Goal: Register for event/course

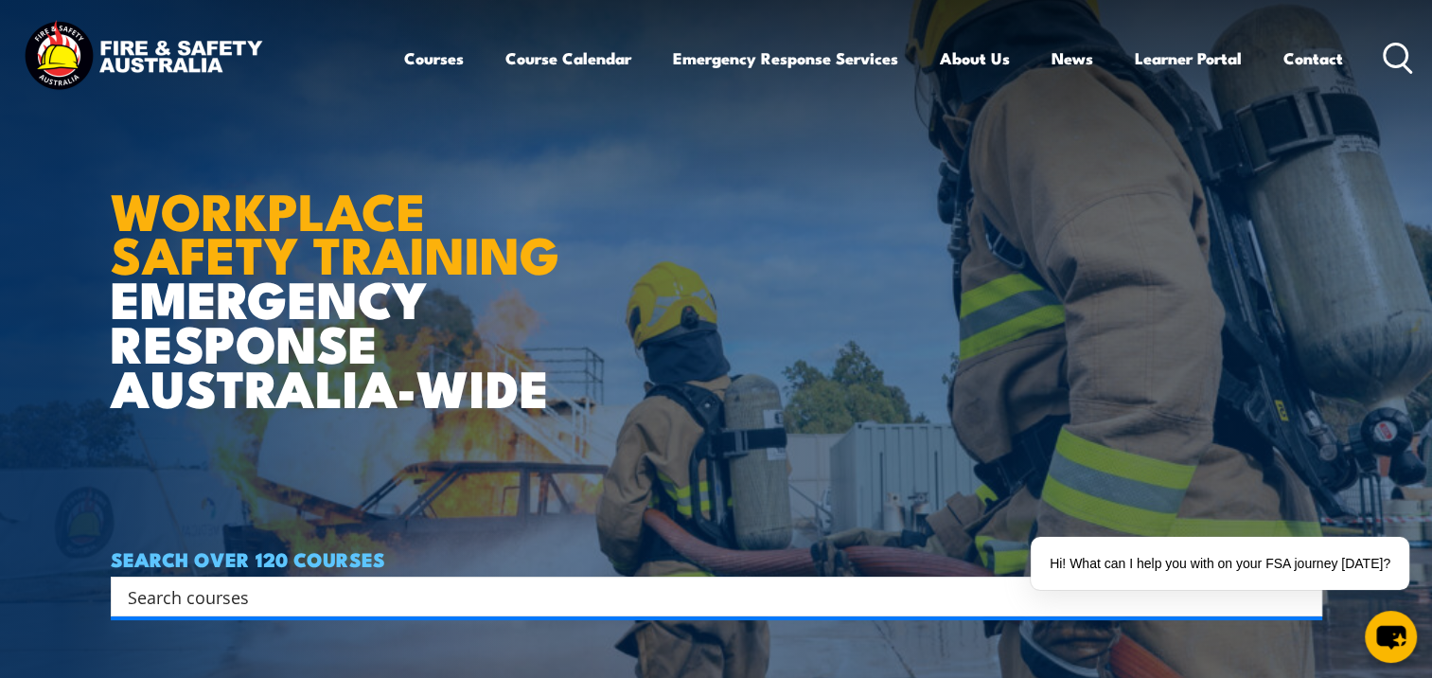
click at [676, 596] on input "Search input" at bounding box center [704, 596] width 1153 height 28
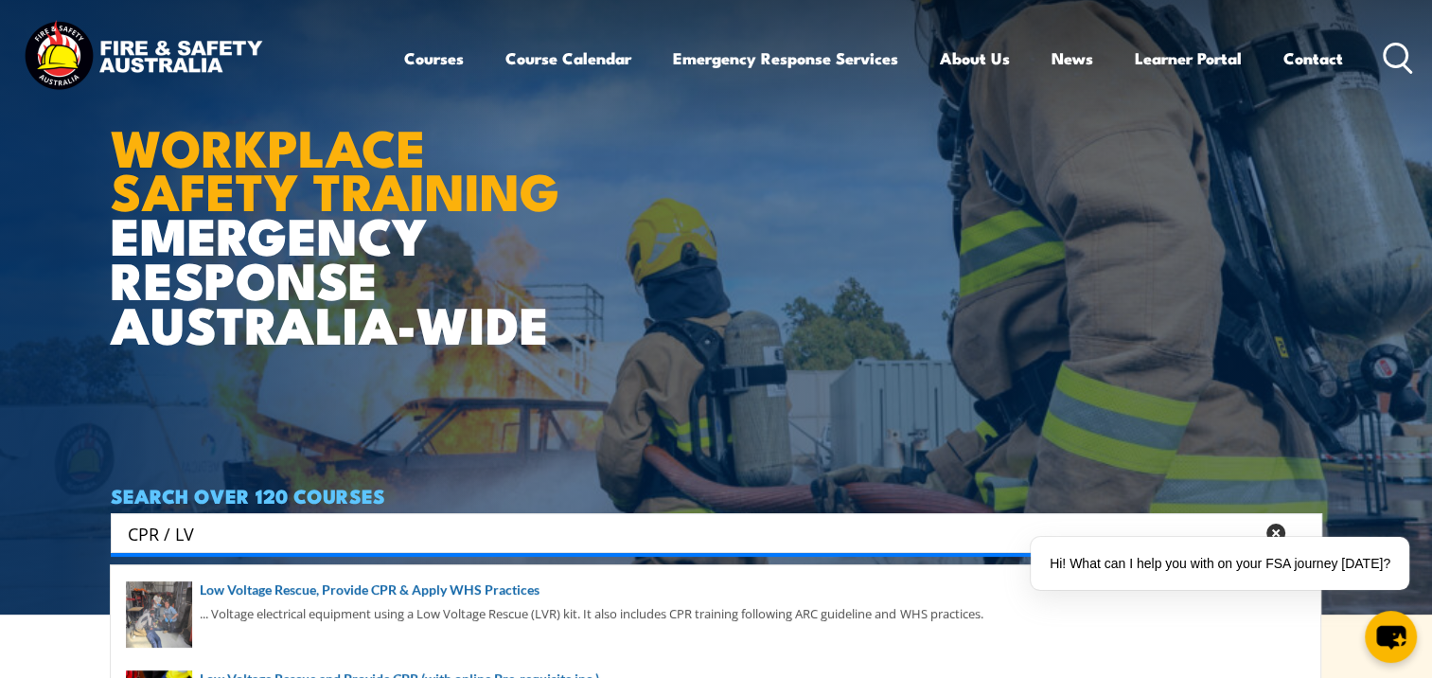
scroll to position [189, 0]
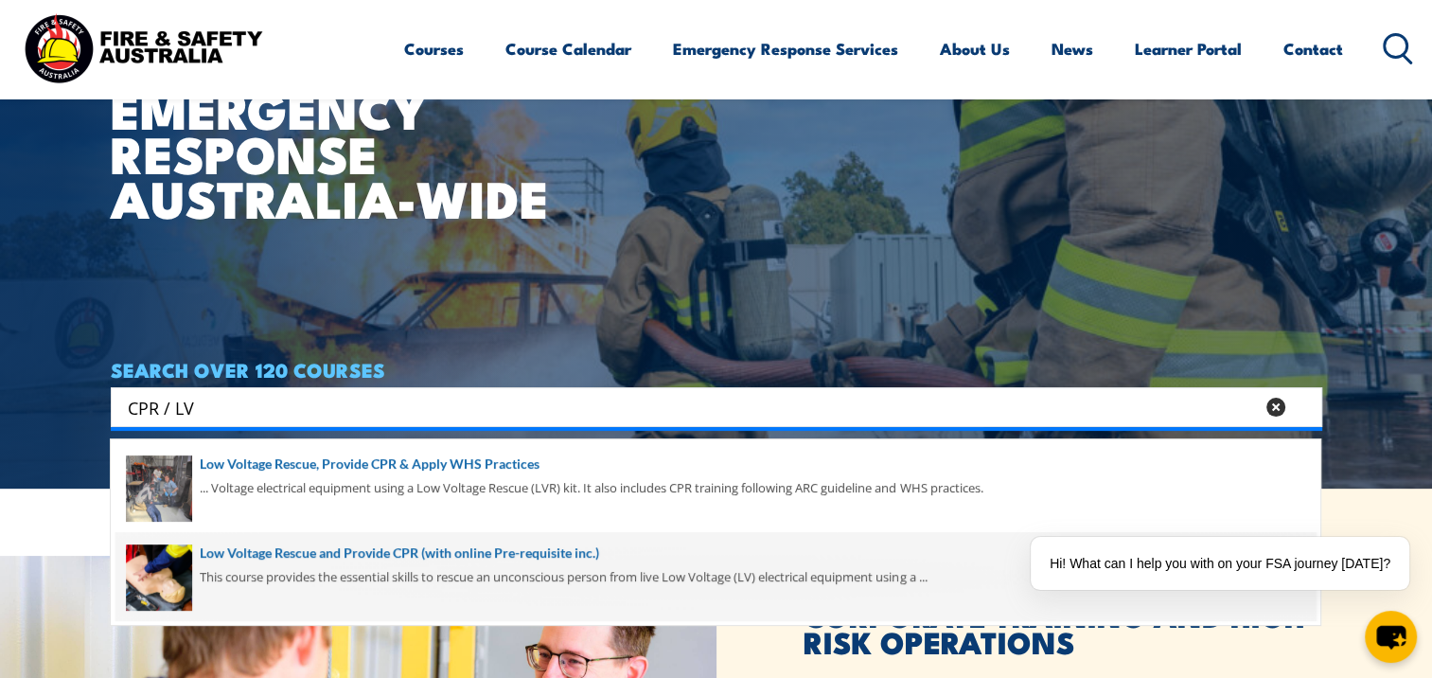
type input "CPR / LV"
click at [530, 568] on span at bounding box center [716, 576] width 1201 height 89
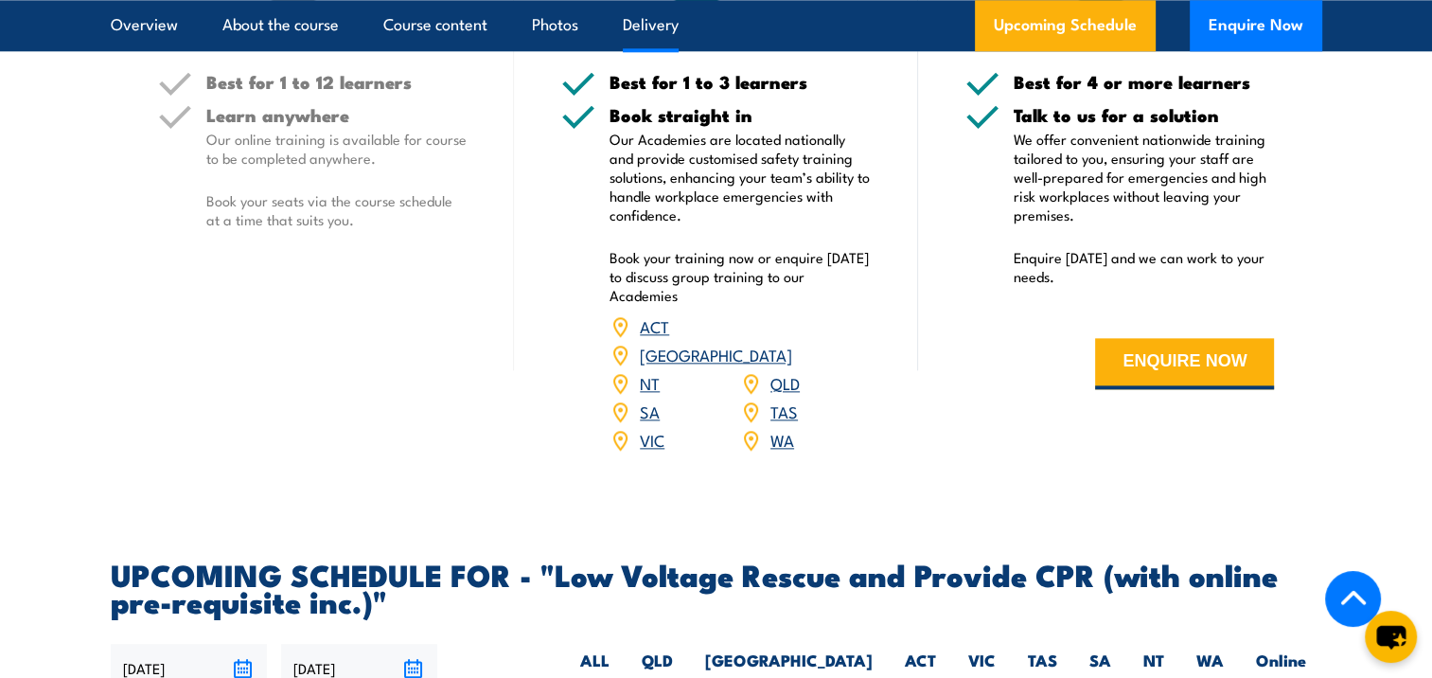
scroll to position [2462, 0]
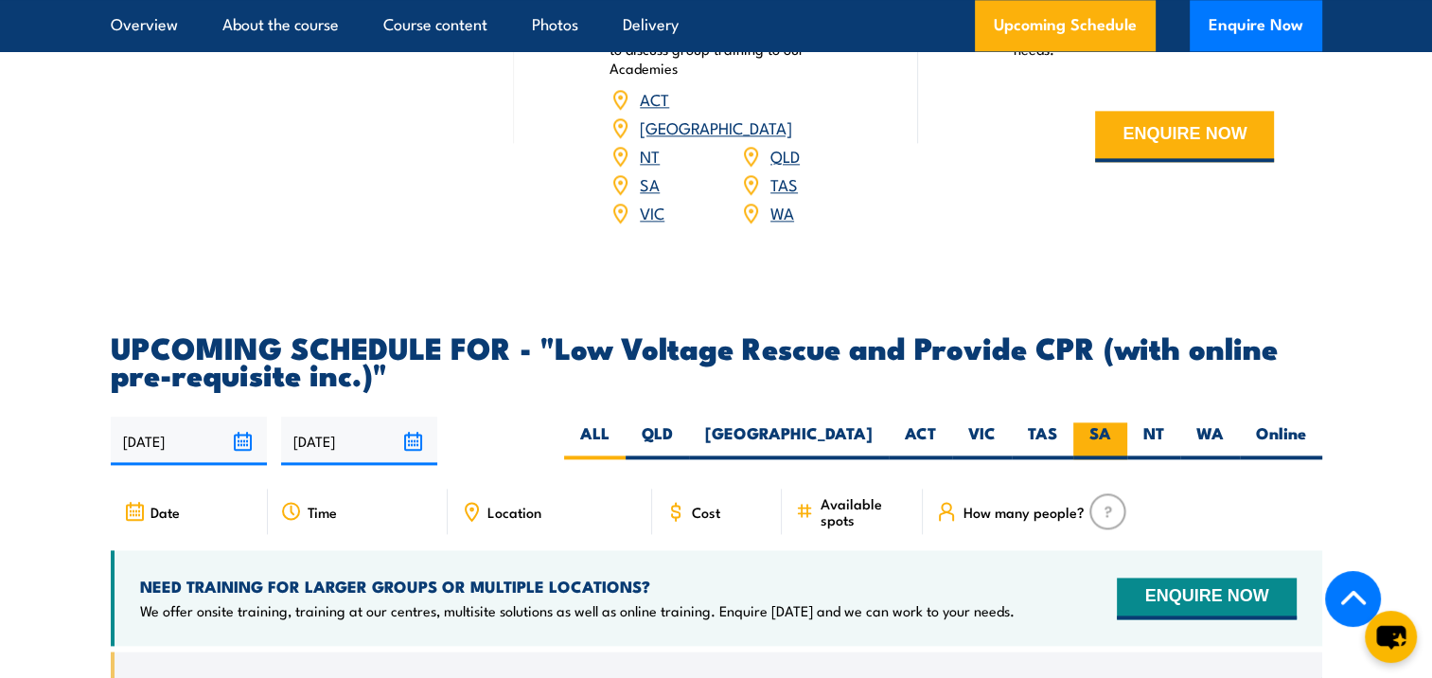
click at [1100, 422] on label "SA" at bounding box center [1101, 440] width 54 height 37
click at [1112, 422] on input "SA" at bounding box center [1118, 428] width 12 height 12
radio input "true"
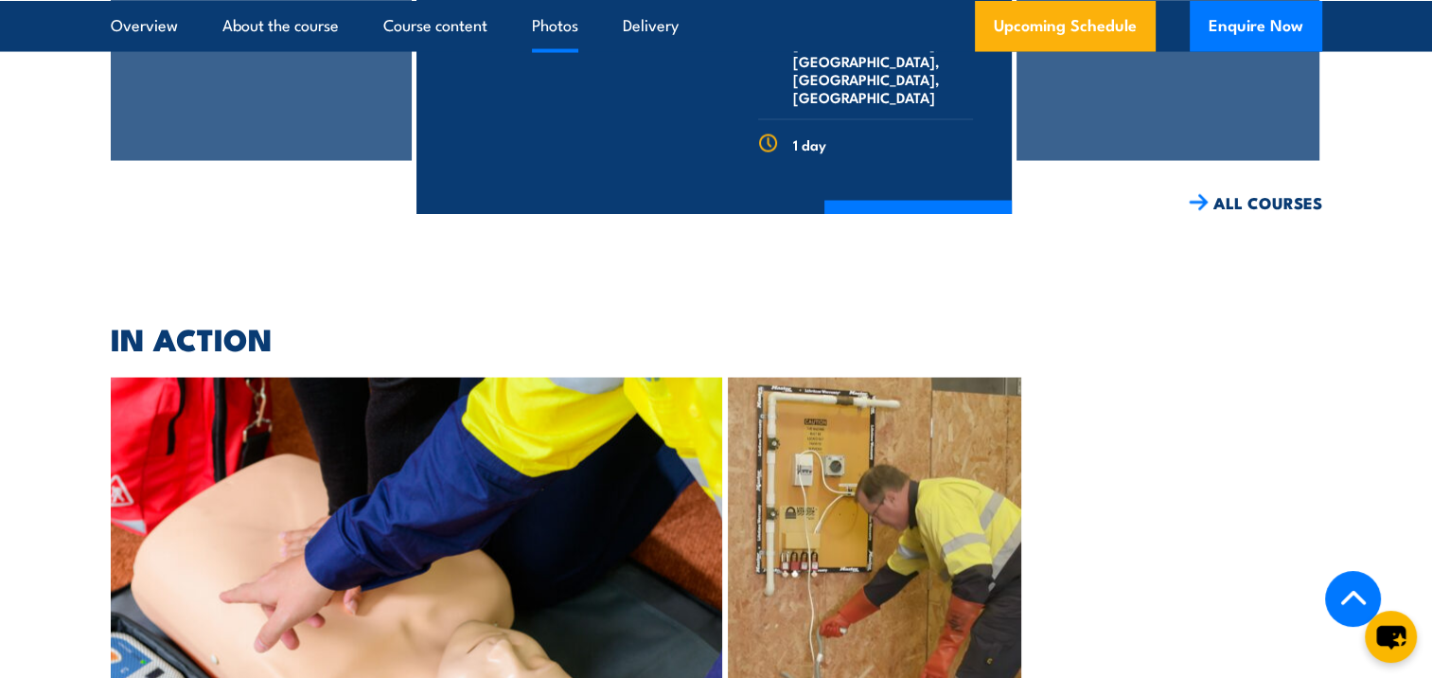
scroll to position [4281, 0]
